Goal: Task Accomplishment & Management: Manage account settings

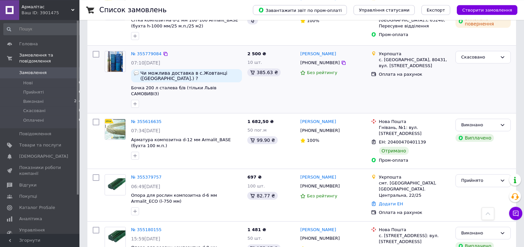
scroll to position [270, 0]
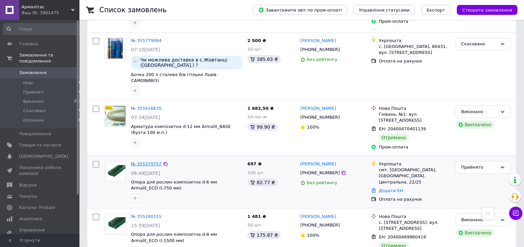
click at [143, 161] on link "№ 355379757" at bounding box center [146, 163] width 30 height 5
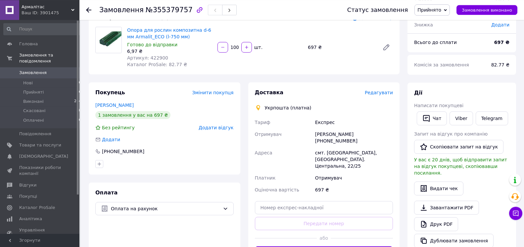
scroll to position [68, 0]
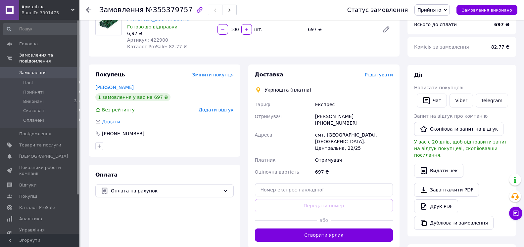
drag, startPoint x: 387, startPoint y: 115, endPoint x: 358, endPoint y: 116, distance: 28.5
click at [358, 116] on div "Тетяна Кулібаба +380661935118" at bounding box center [354, 120] width 80 height 19
copy div "0661935118"
click at [87, 11] on use at bounding box center [88, 9] width 5 height 5
